Goal: Task Accomplishment & Management: Complete application form

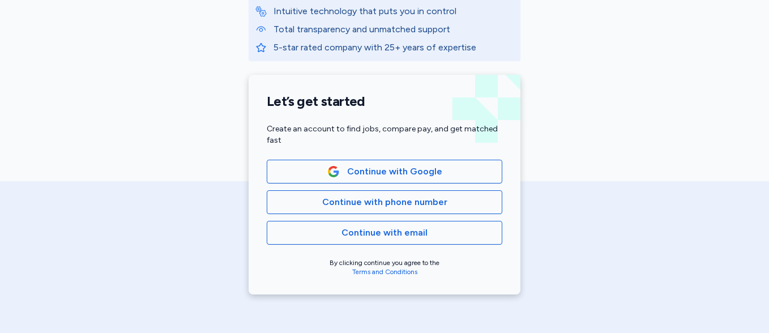
scroll to position [201, 0]
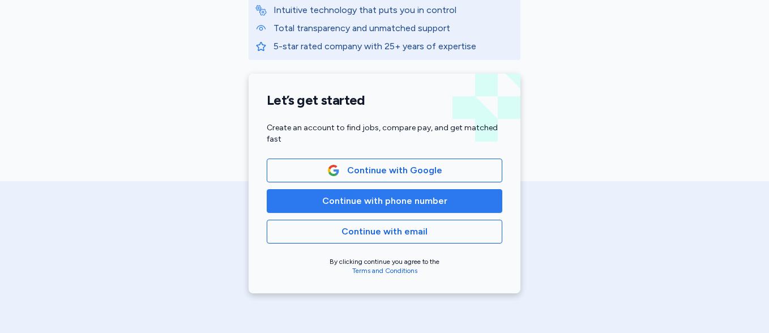
click at [396, 205] on span "Continue with phone number" at bounding box center [384, 201] width 125 height 14
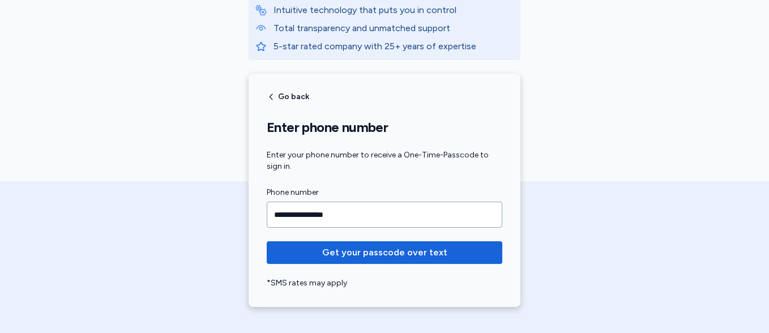
type input "**********"
click at [267, 241] on button "Get your passcode over text" at bounding box center [384, 252] width 235 height 23
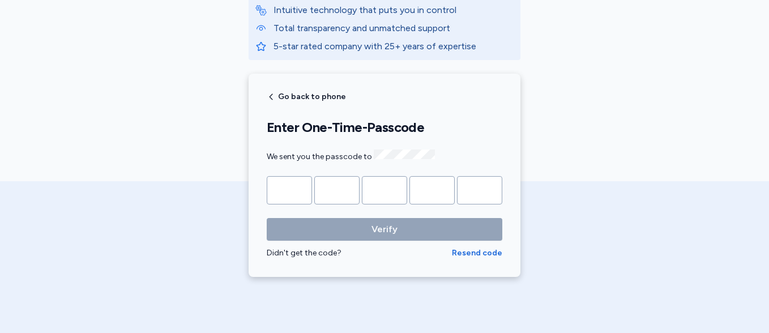
type input "*"
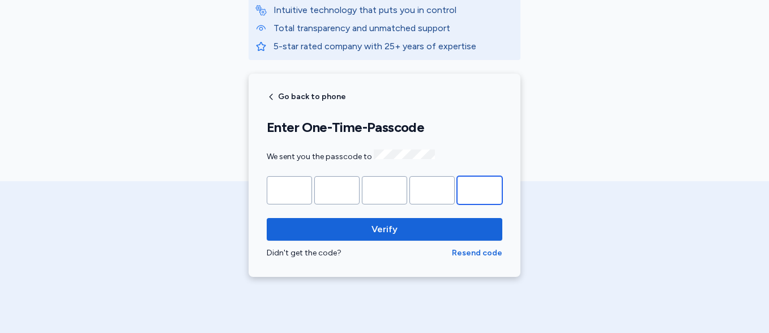
type input "*"
click at [267, 218] on button "Verify" at bounding box center [384, 229] width 235 height 23
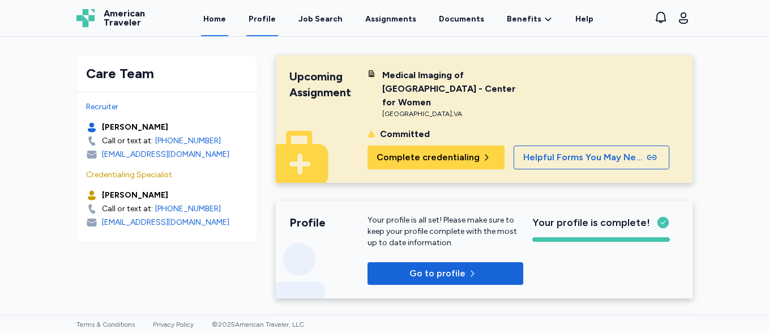
click at [268, 24] on link "Profile" at bounding box center [262, 18] width 32 height 35
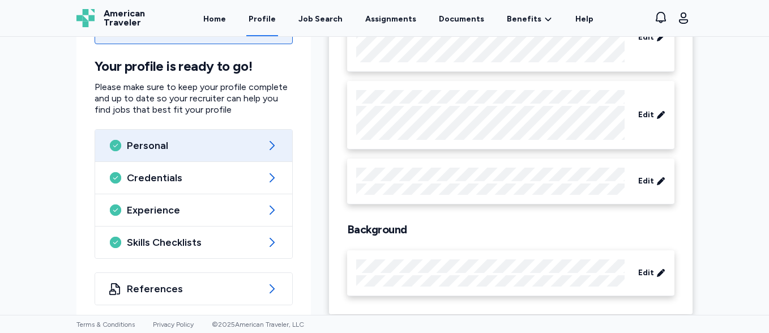
scroll to position [160, 0]
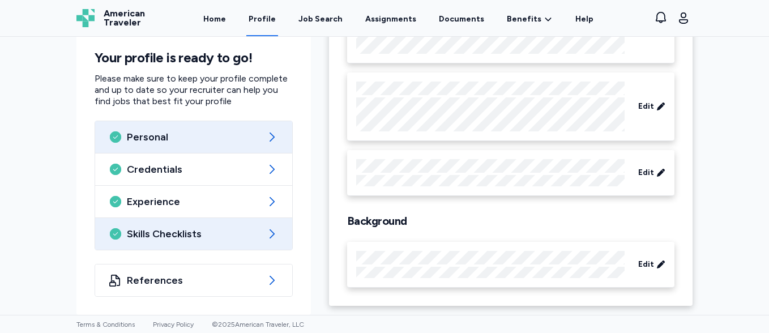
click at [173, 235] on span "Skills Checklists" at bounding box center [194, 234] width 134 height 14
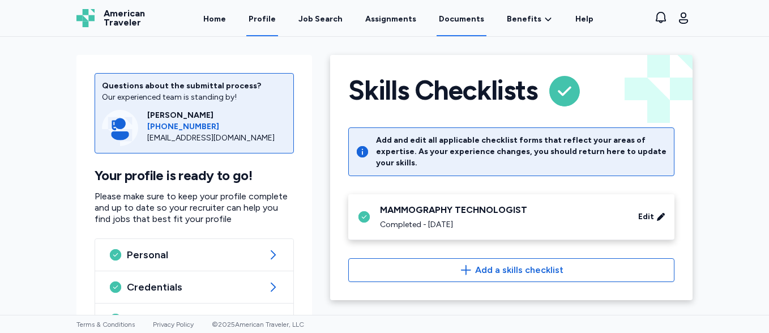
click at [455, 19] on link "Documents" at bounding box center [461, 18] width 50 height 35
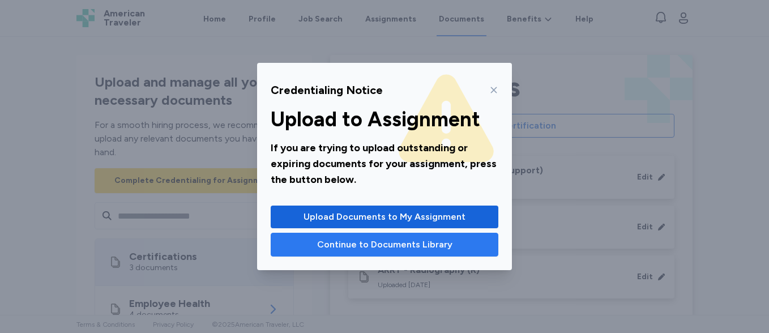
click at [413, 241] on span "Continue to Documents Library" at bounding box center [384, 245] width 135 height 14
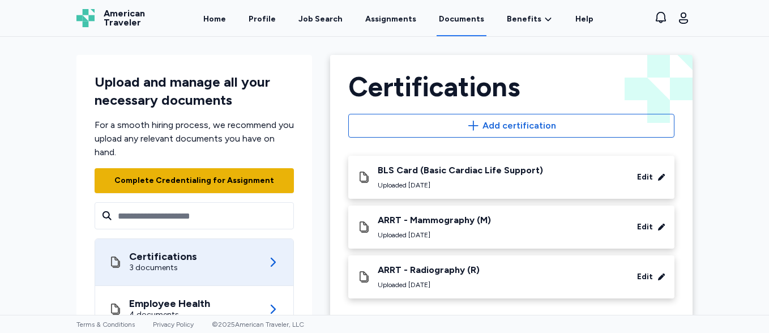
click at [232, 183] on div "Complete Credentialing for Assignment" at bounding box center [194, 180] width 160 height 11
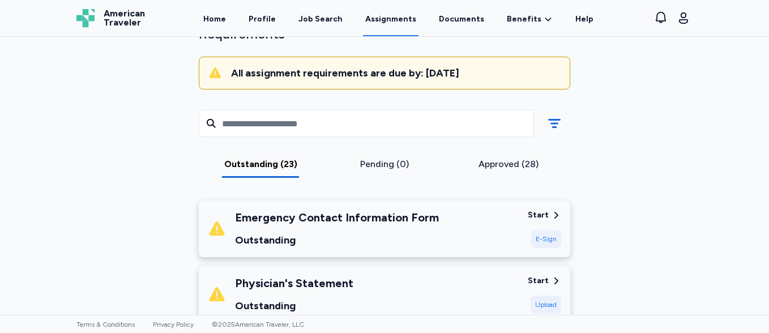
scroll to position [135, 0]
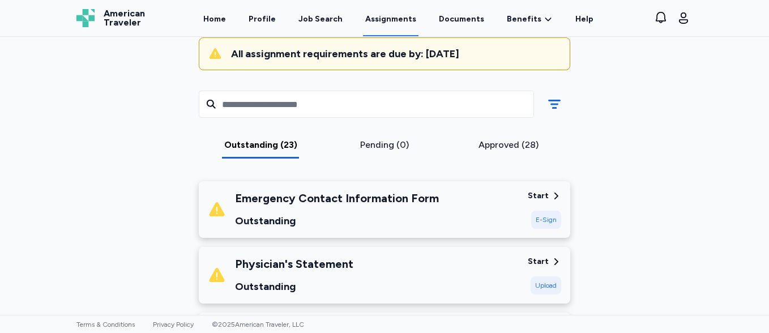
click at [473, 256] on div "Physician's Statement Outstanding" at bounding box center [363, 275] width 311 height 38
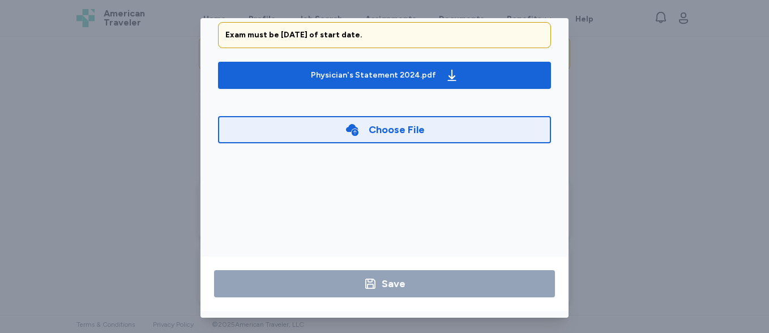
scroll to position [0, 0]
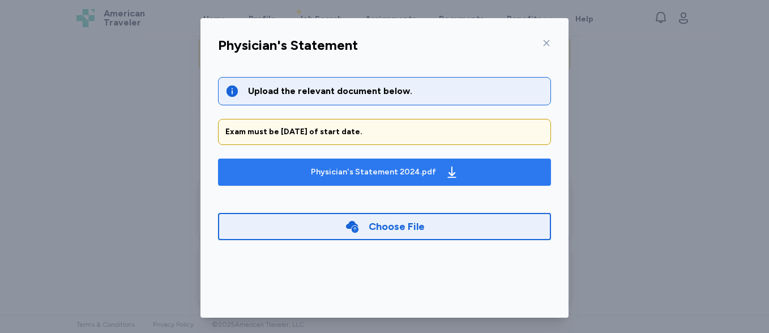
click at [297, 178] on span "Physician's Statement 2024.pdf" at bounding box center [384, 172] width 315 height 18
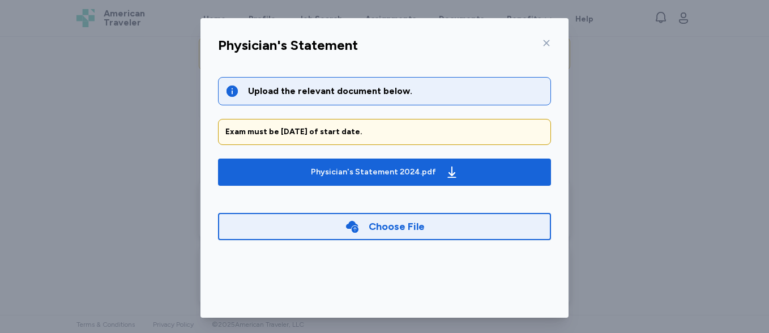
click at [542, 43] on icon at bounding box center [546, 42] width 9 height 9
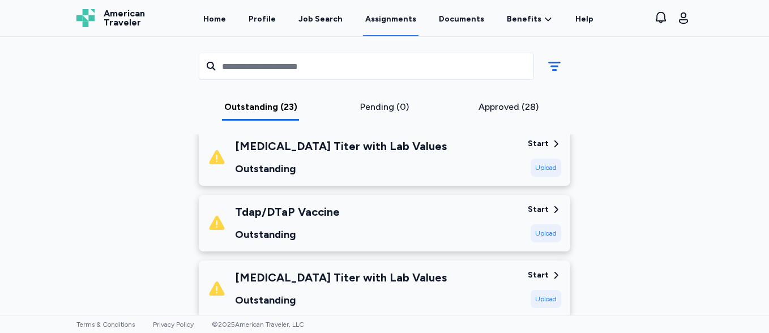
scroll to position [537, 0]
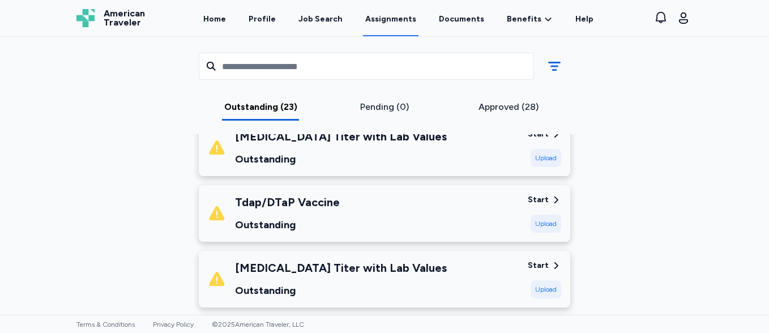
click at [492, 200] on div "Tdap/DTaP Vaccine Outstanding" at bounding box center [363, 213] width 311 height 38
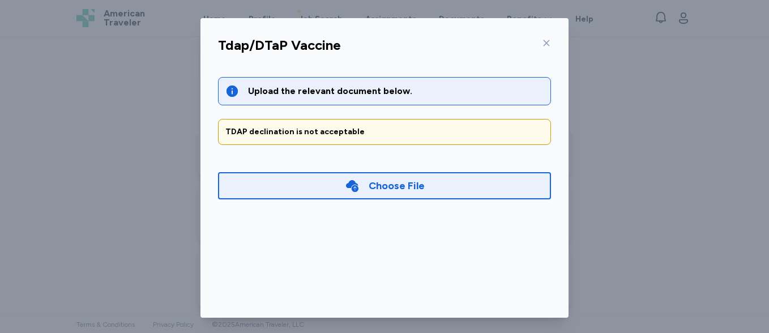
click at [542, 40] on icon at bounding box center [546, 42] width 9 height 9
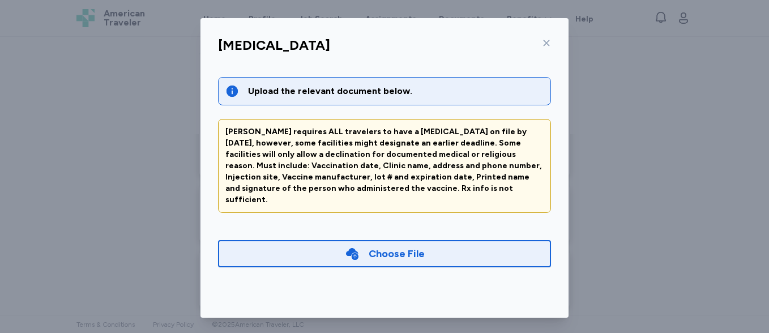
click at [446, 240] on div "Choose File" at bounding box center [384, 253] width 333 height 27
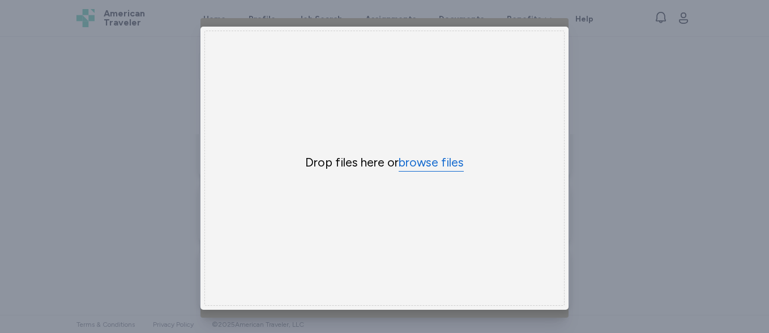
click at [437, 161] on button "browse files" at bounding box center [430, 162] width 65 height 16
click at [429, 157] on button "browse files" at bounding box center [430, 162] width 65 height 16
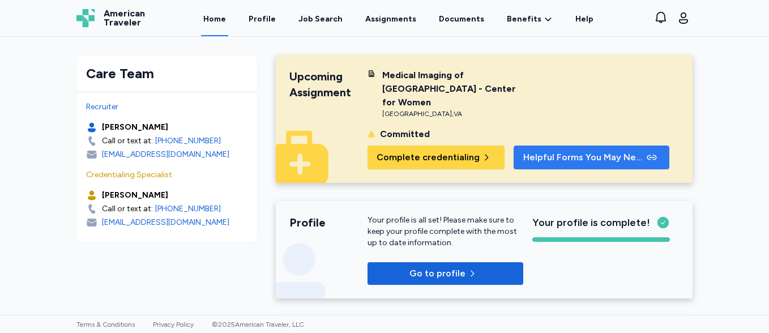
click at [537, 157] on span "Helpful Forms You May Need" at bounding box center [583, 158] width 121 height 14
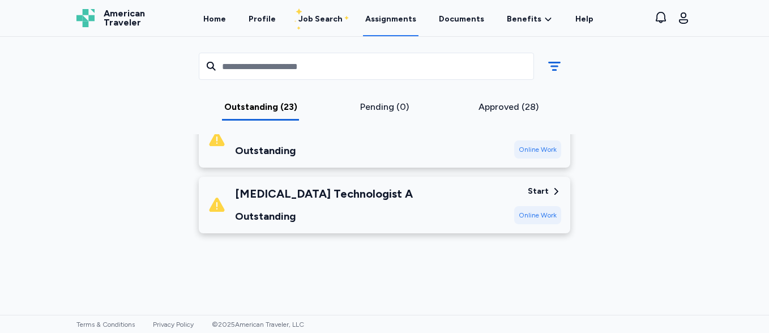
scroll to position [1762, 0]
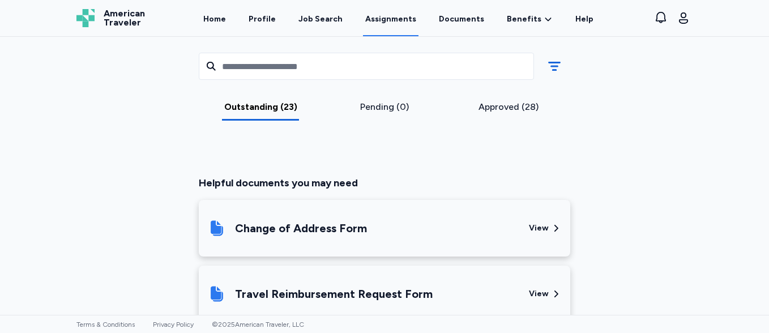
click at [535, 288] on div "View" at bounding box center [539, 293] width 20 height 11
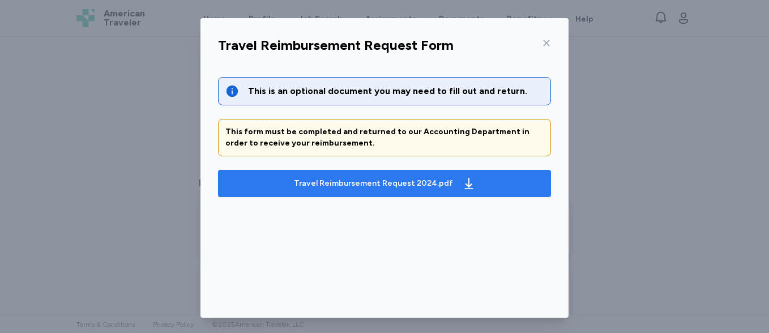
click at [466, 180] on span "Travel Reimbursement Request 2024.pdf" at bounding box center [384, 183] width 315 height 18
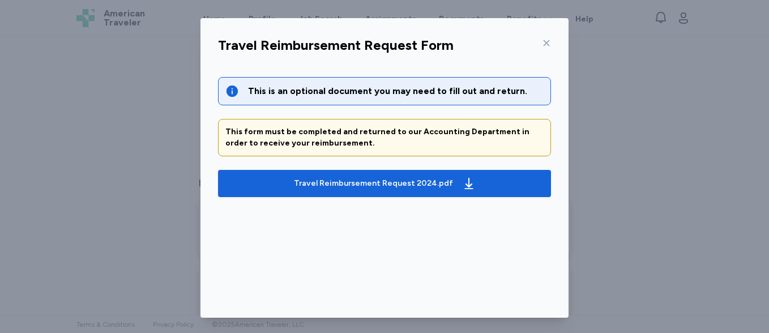
click at [539, 48] on div at bounding box center [544, 43] width 14 height 18
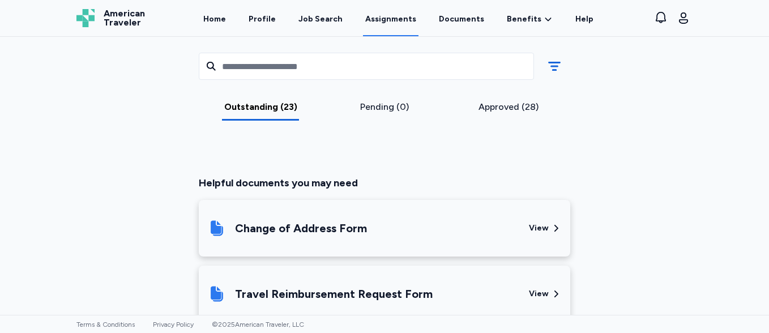
click at [539, 48] on div at bounding box center [384, 213] width 350 height 376
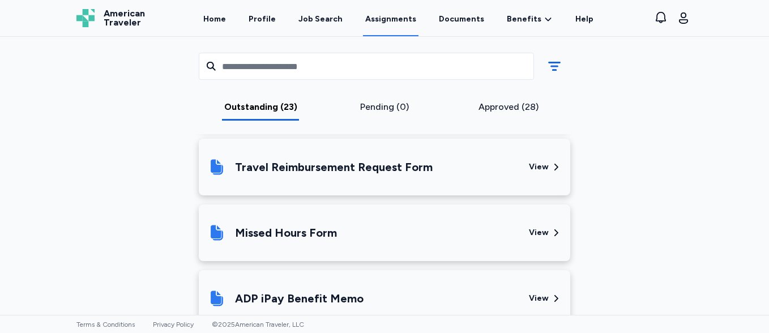
scroll to position [1894, 0]
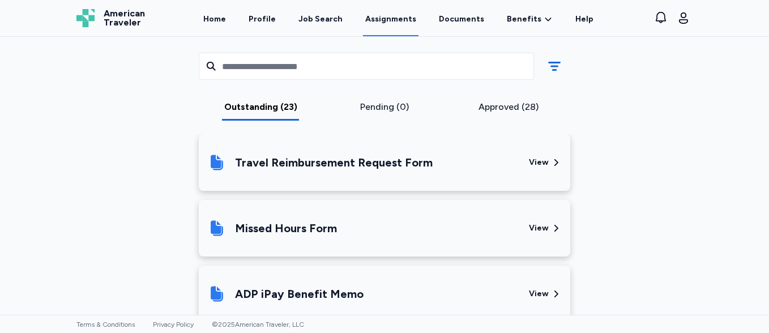
click at [532, 222] on div "View" at bounding box center [539, 227] width 20 height 11
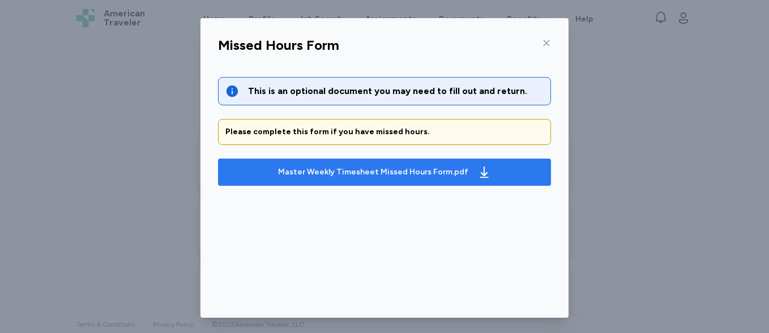
click at [477, 178] on icon "button" at bounding box center [484, 172] width 14 height 14
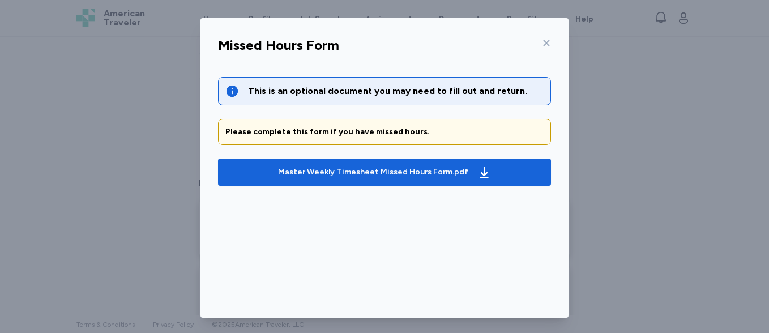
click at [537, 50] on div at bounding box center [544, 43] width 14 height 18
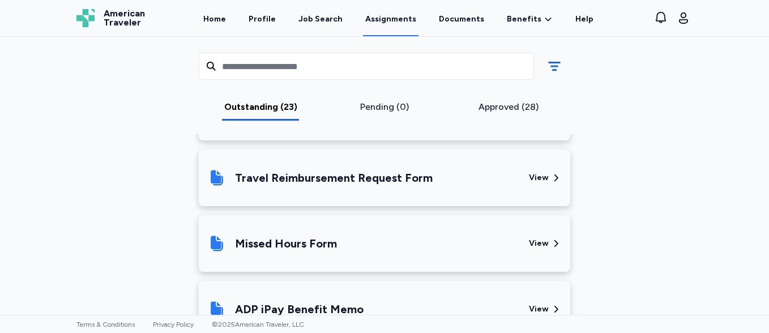
scroll to position [1879, 0]
click at [518, 214] on div "Missed Hours Form View" at bounding box center [384, 242] width 371 height 57
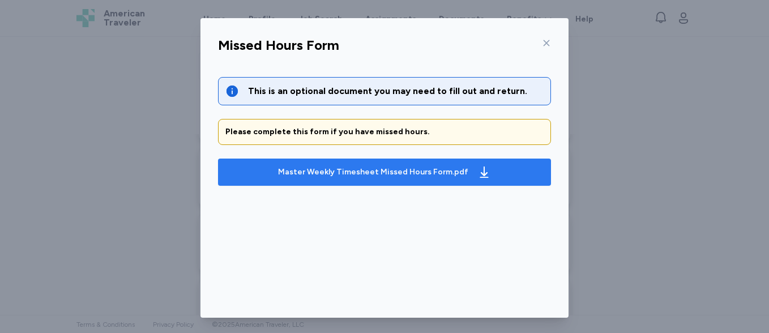
click at [498, 179] on span "Master Weekly Timesheet Missed Hours Form.pdf" at bounding box center [384, 172] width 315 height 18
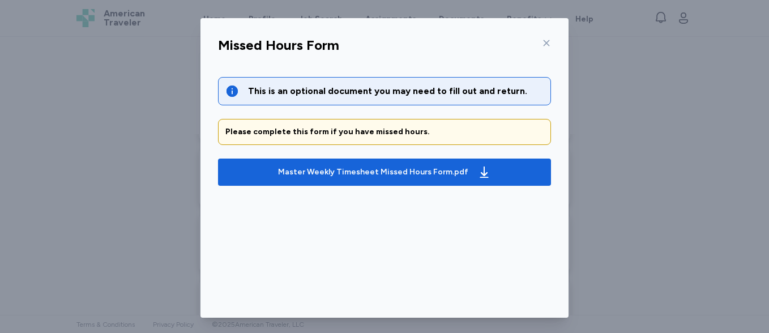
click at [541, 49] on div "Missed Hours Form" at bounding box center [384, 48] width 351 height 29
click at [542, 42] on icon at bounding box center [546, 42] width 9 height 9
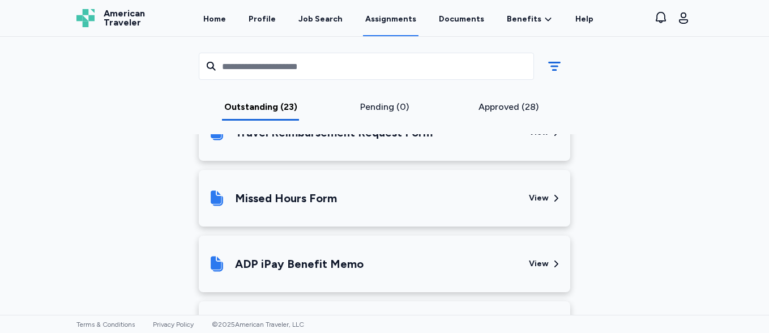
scroll to position [1944, 0]
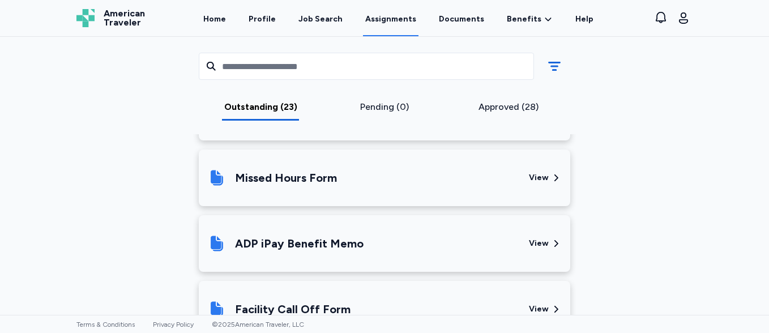
click at [535, 238] on div "View" at bounding box center [539, 243] width 20 height 11
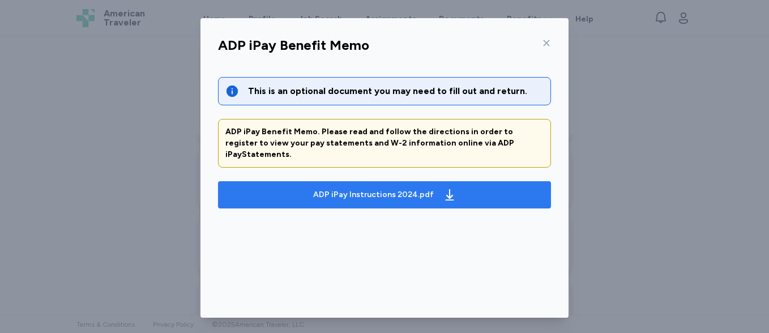
click at [452, 187] on span "ADP iPay Instructions 2024.pdf" at bounding box center [384, 195] width 315 height 18
